Goal: Navigation & Orientation: Find specific page/section

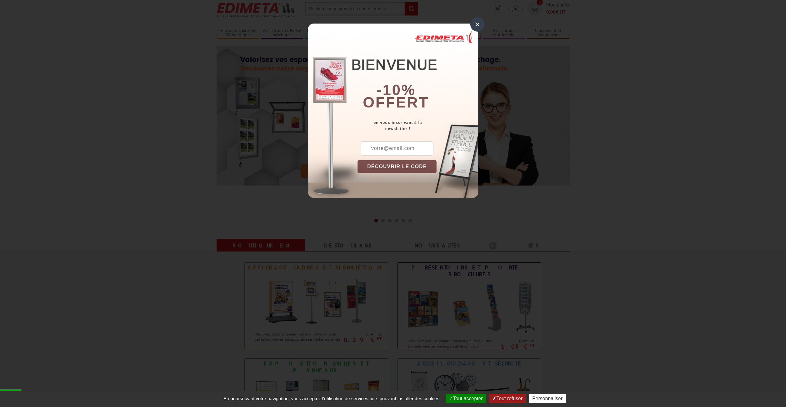
scroll to position [31, 0]
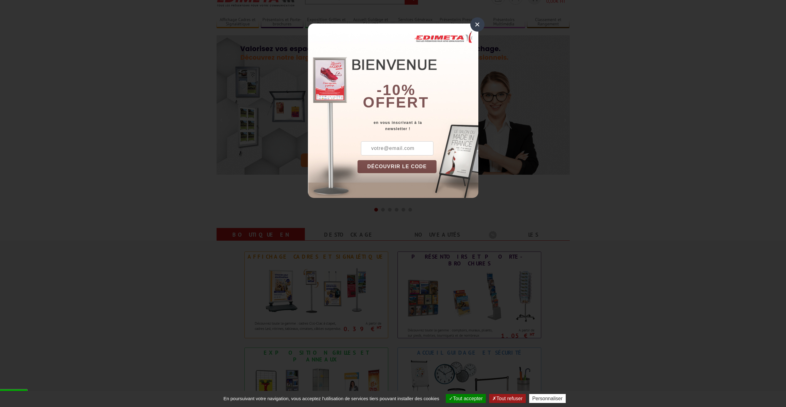
click at [478, 26] on div "×" at bounding box center [478, 24] width 14 height 14
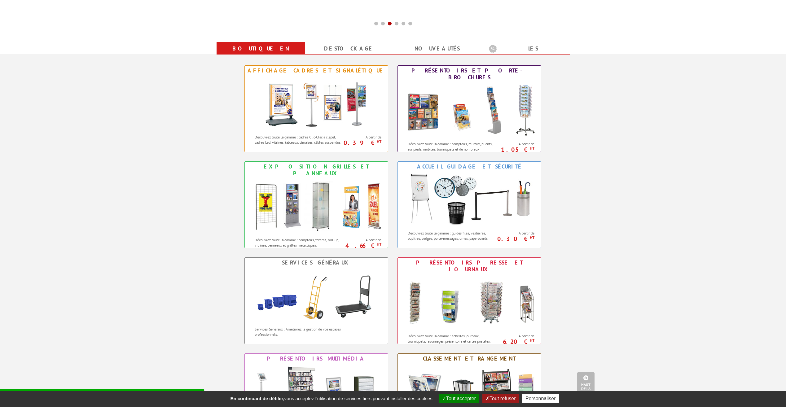
scroll to position [248, 0]
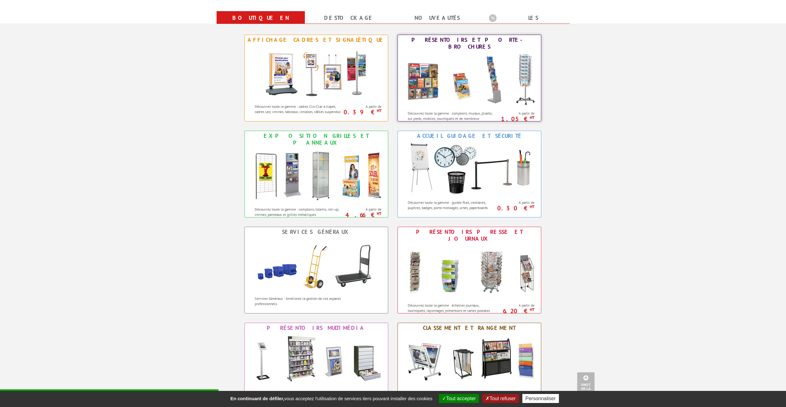
click at [471, 68] on img at bounding box center [469, 80] width 136 height 56
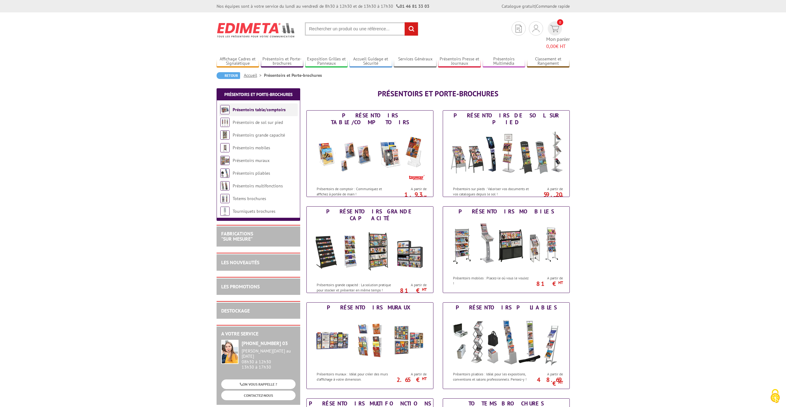
click at [262, 107] on link "Présentoirs table/comptoirs" at bounding box center [259, 110] width 53 height 6
